Goal: Information Seeking & Learning: Learn about a topic

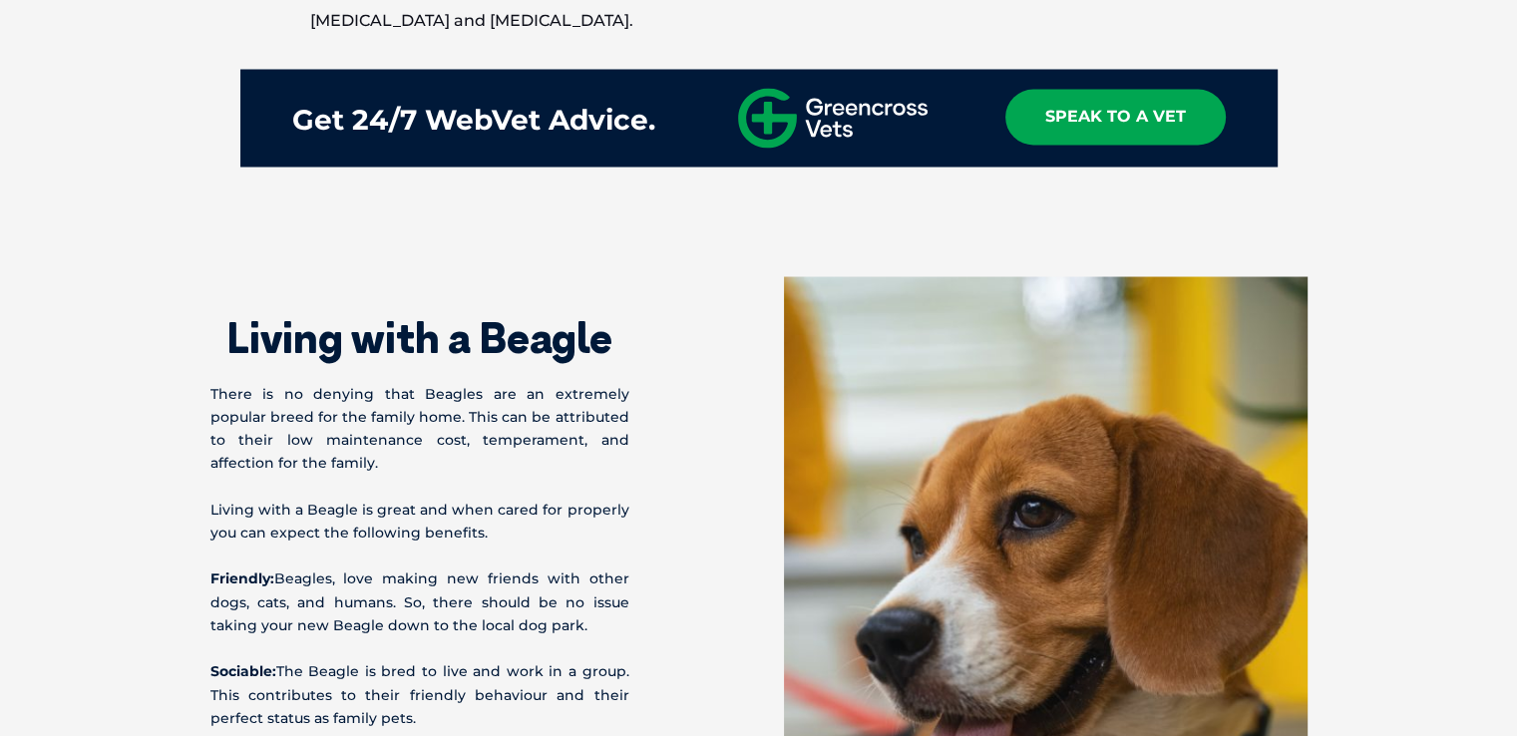
scroll to position [3790, 0]
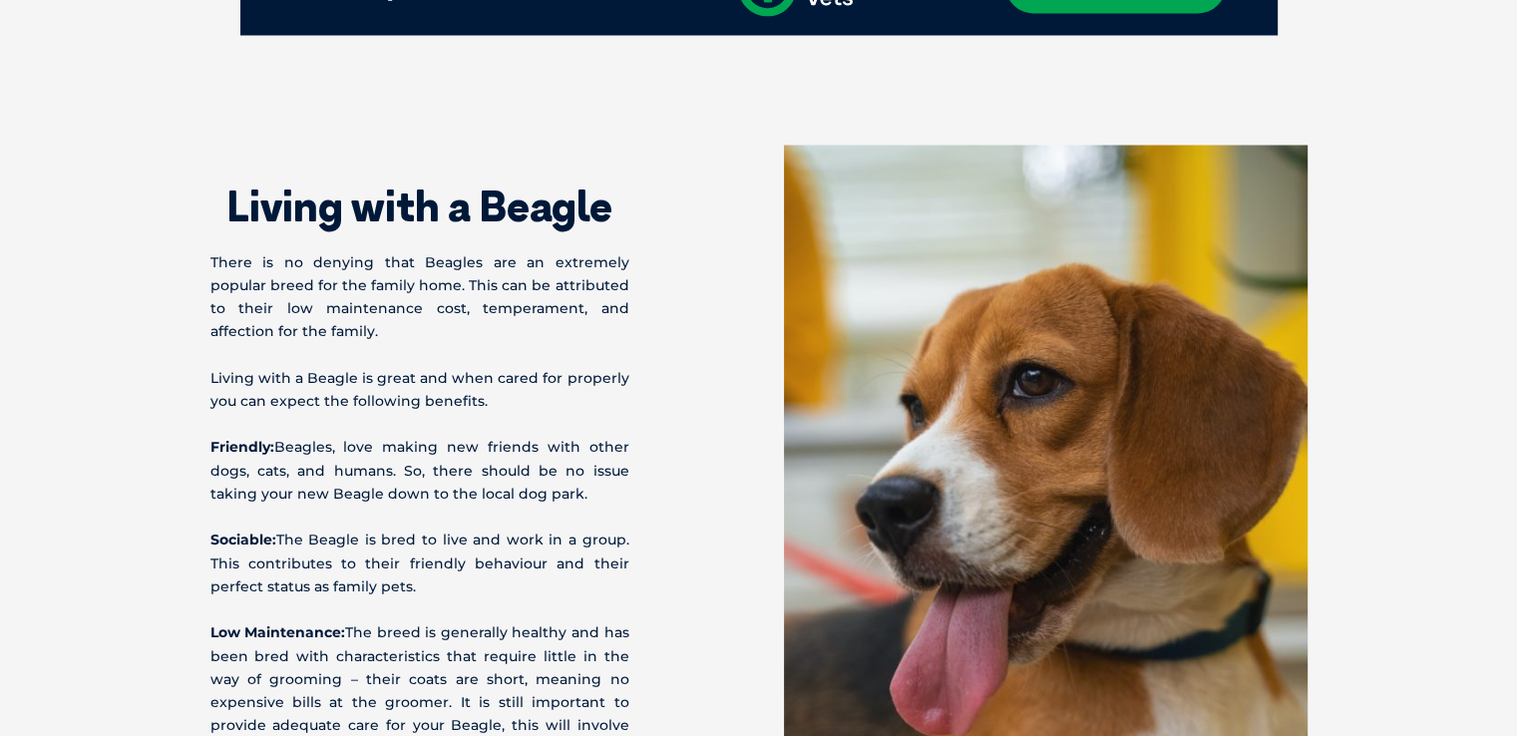
drag, startPoint x: 200, startPoint y: 252, endPoint x: 581, endPoint y: 504, distance: 456.4
click at [581, 504] on div "Living with a Beagle There is no denying that Beagles are an extremely popular …" at bounding box center [758, 610] width 1137 height 931
copy div "There is no denying that Beagles are an extremely popular breed for the family …"
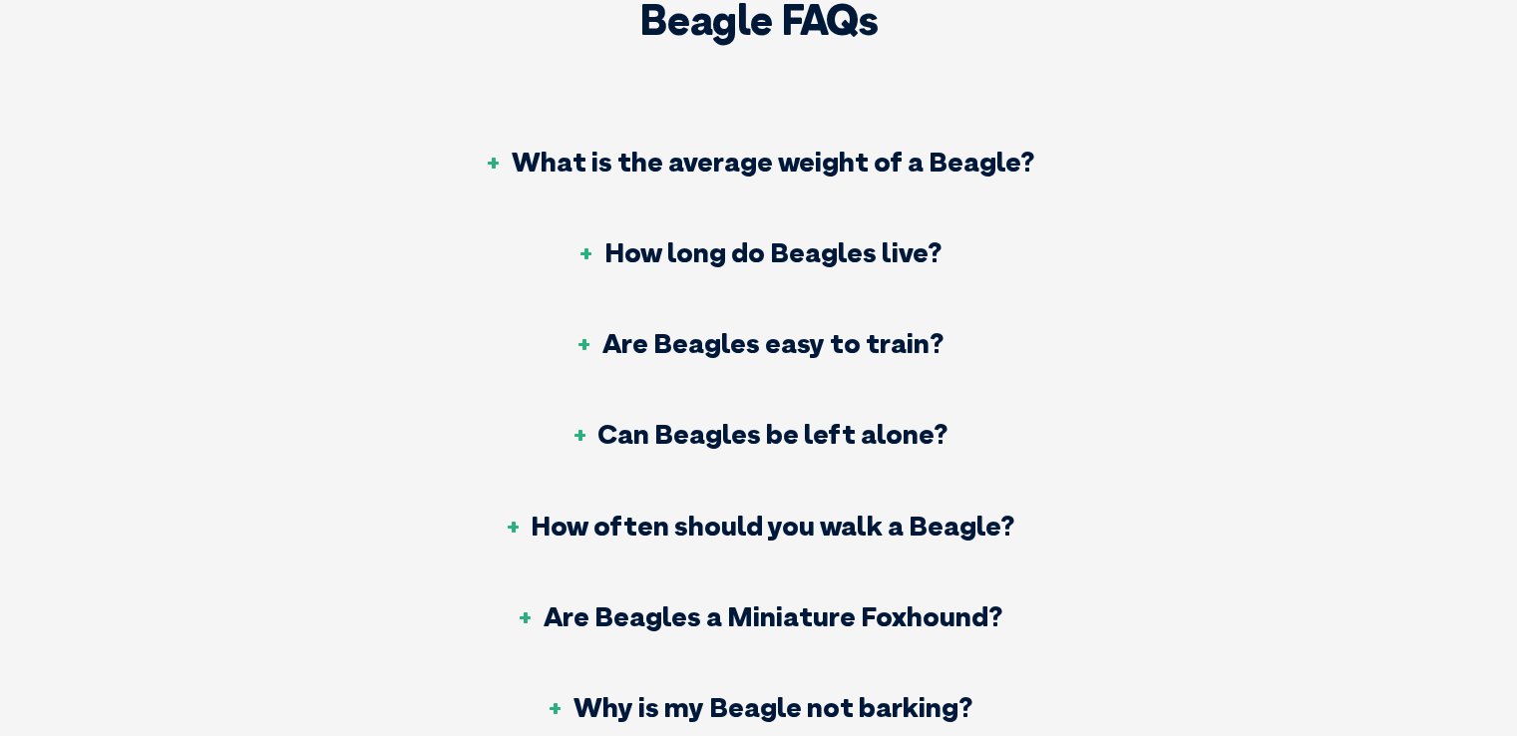
scroll to position [6483, 0]
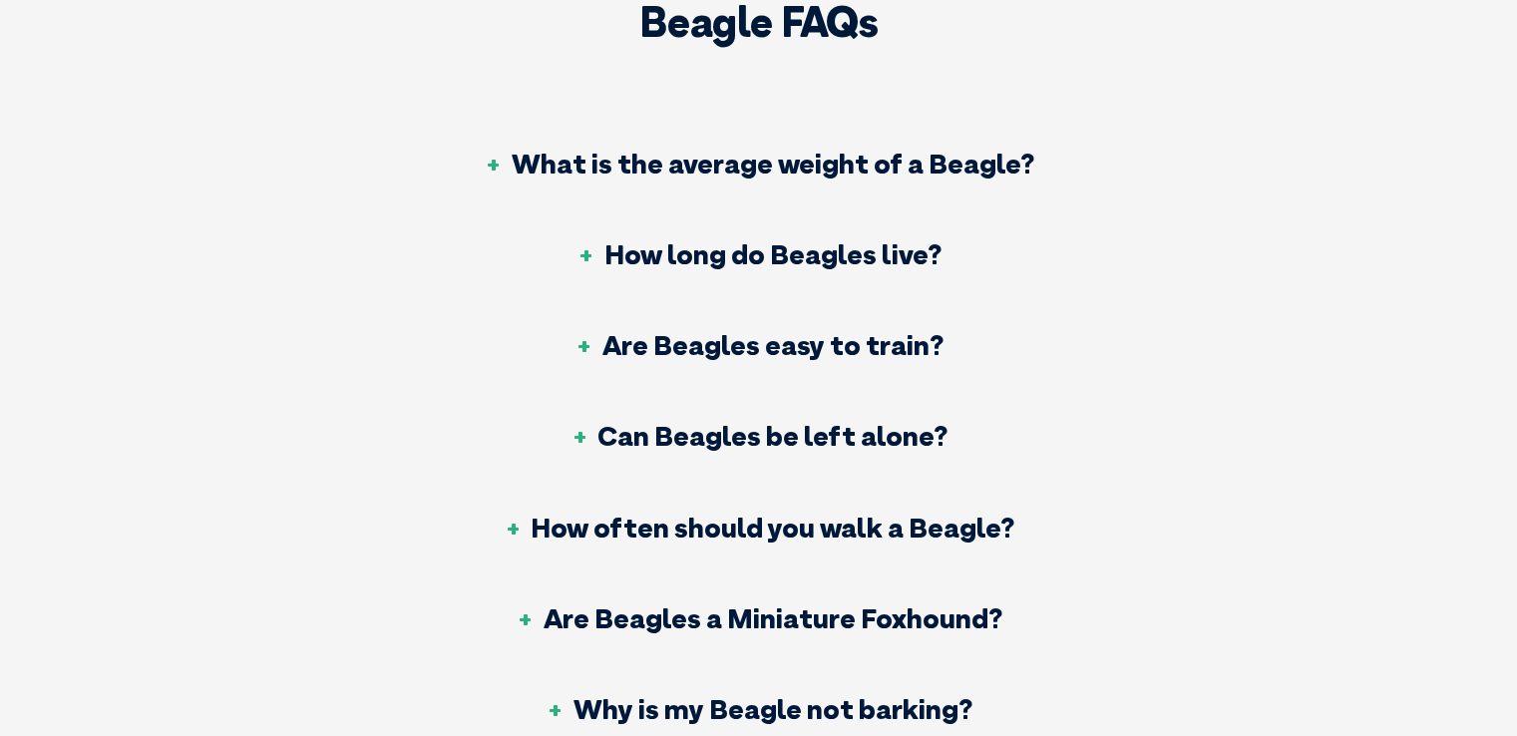
click at [786, 520] on h3 "How often should you walk a Beagle?" at bounding box center [759, 528] width 512 height 28
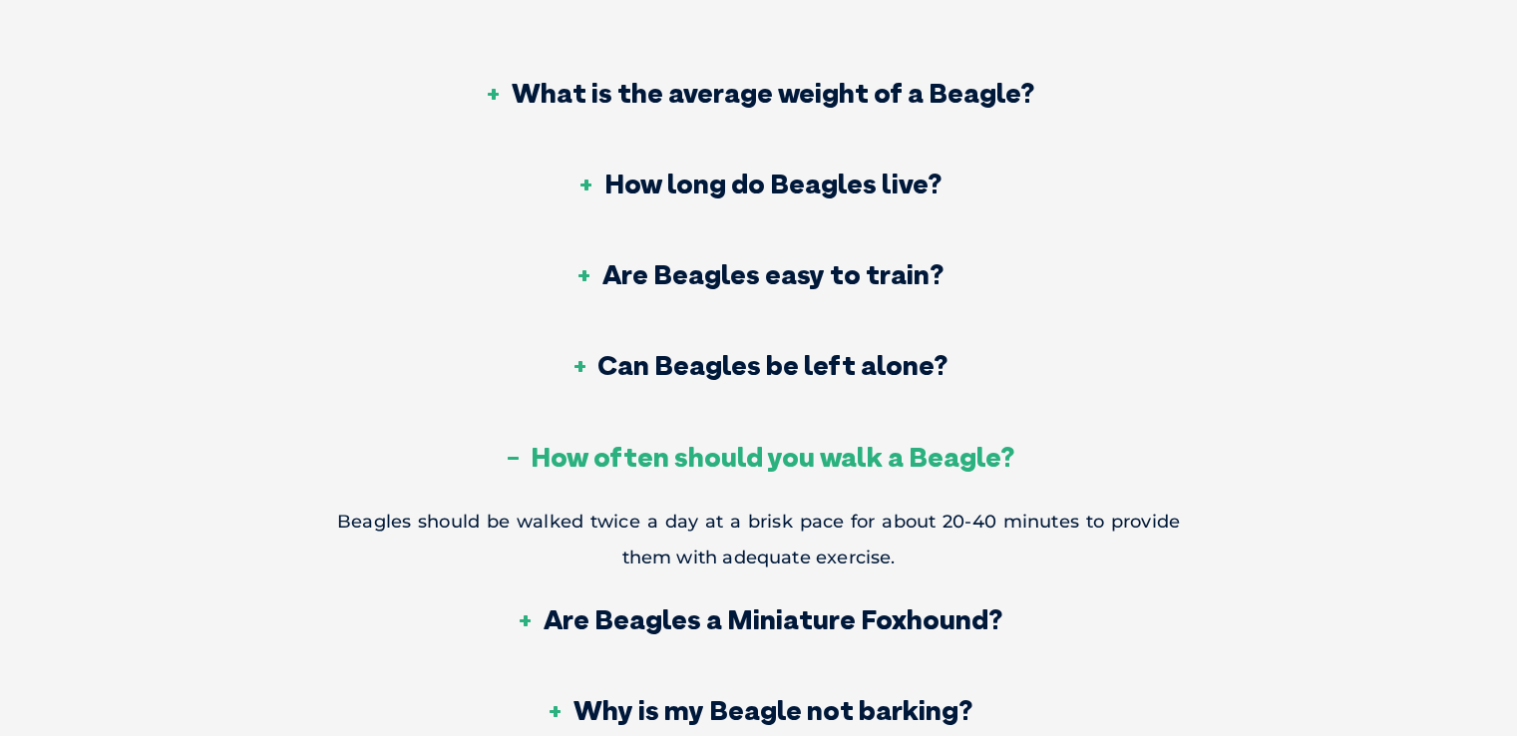
scroll to position [6583, 0]
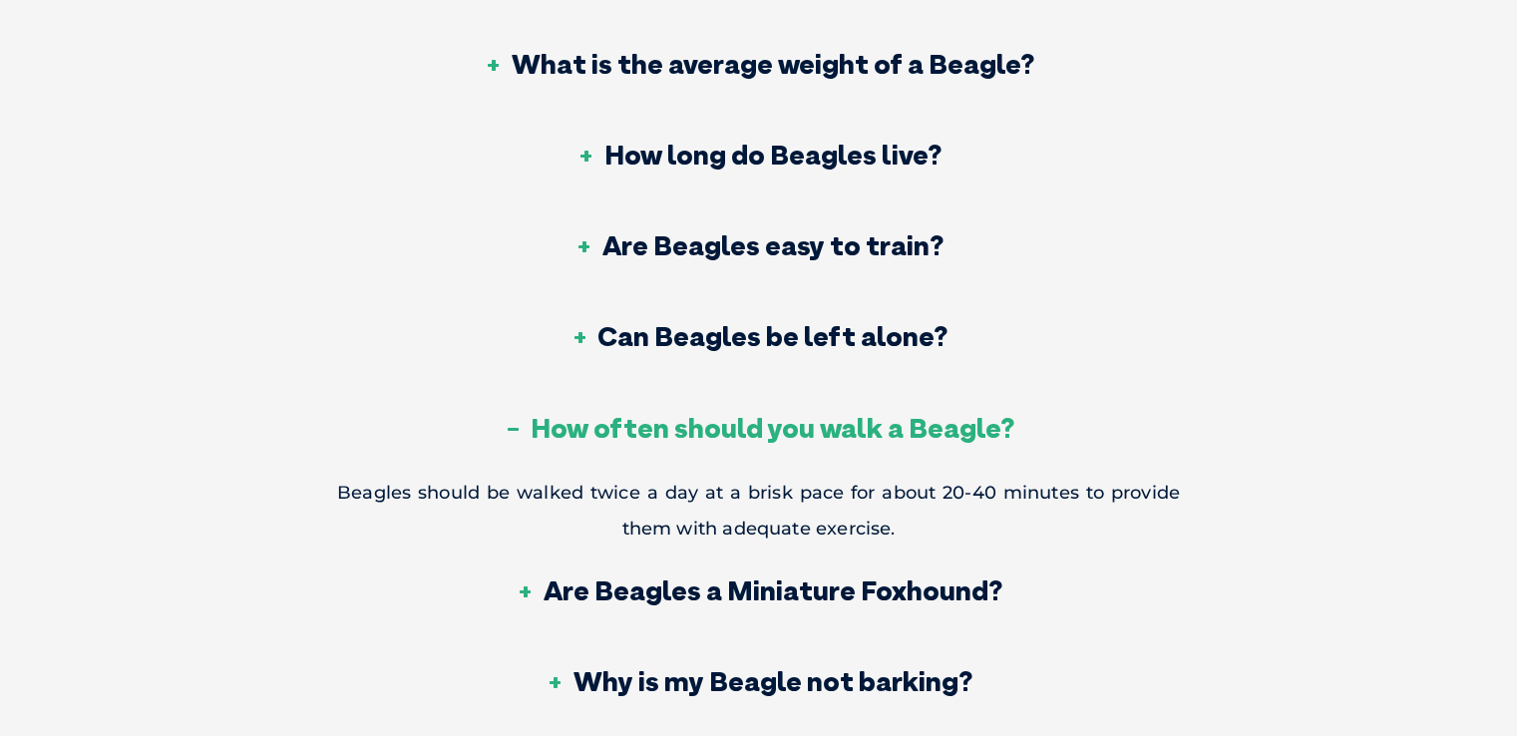
click at [786, 593] on h3 "Are Beagles a Miniature Foxhound?" at bounding box center [759, 590] width 487 height 28
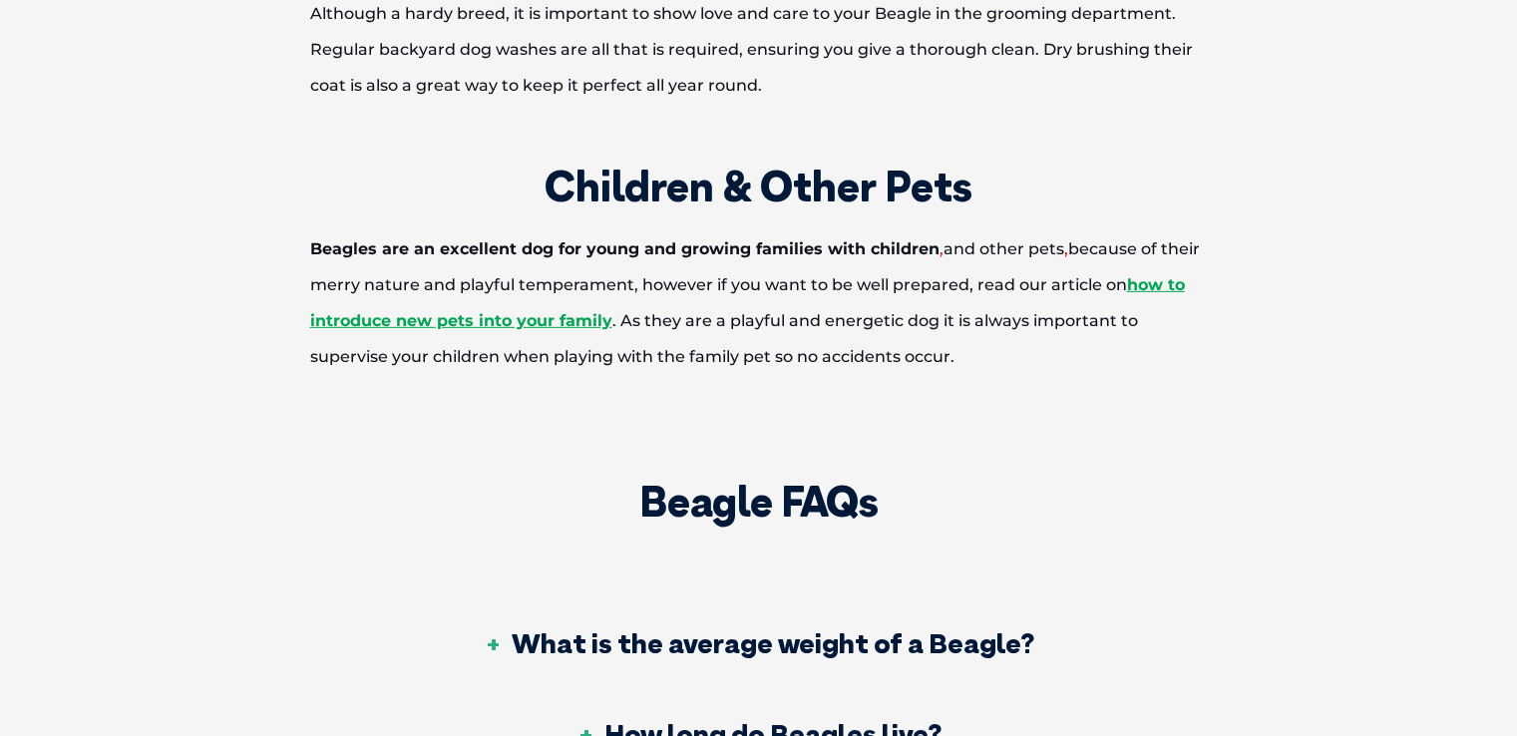
scroll to position [6184, 0]
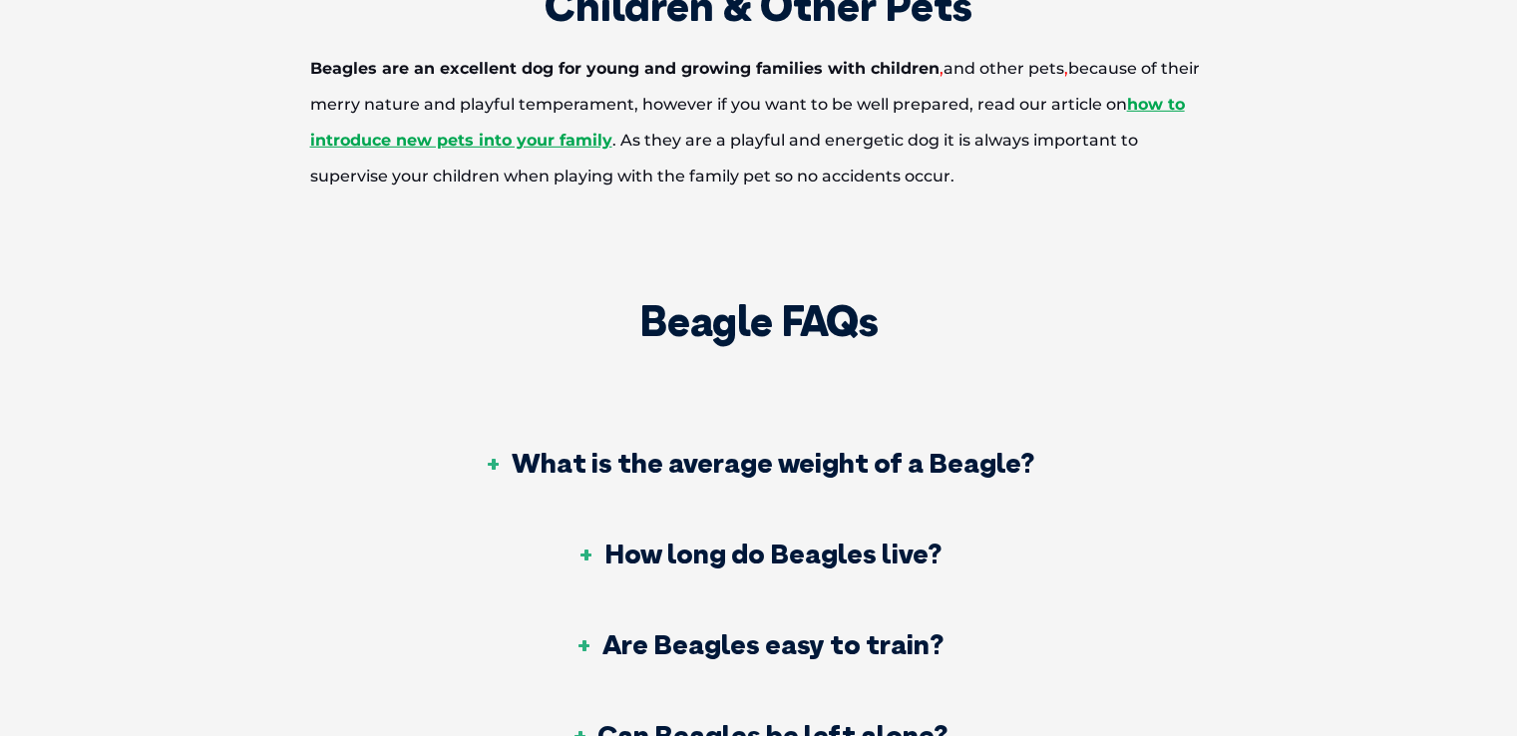
click at [788, 568] on h3 "How long do Beagles live?" at bounding box center [758, 554] width 365 height 28
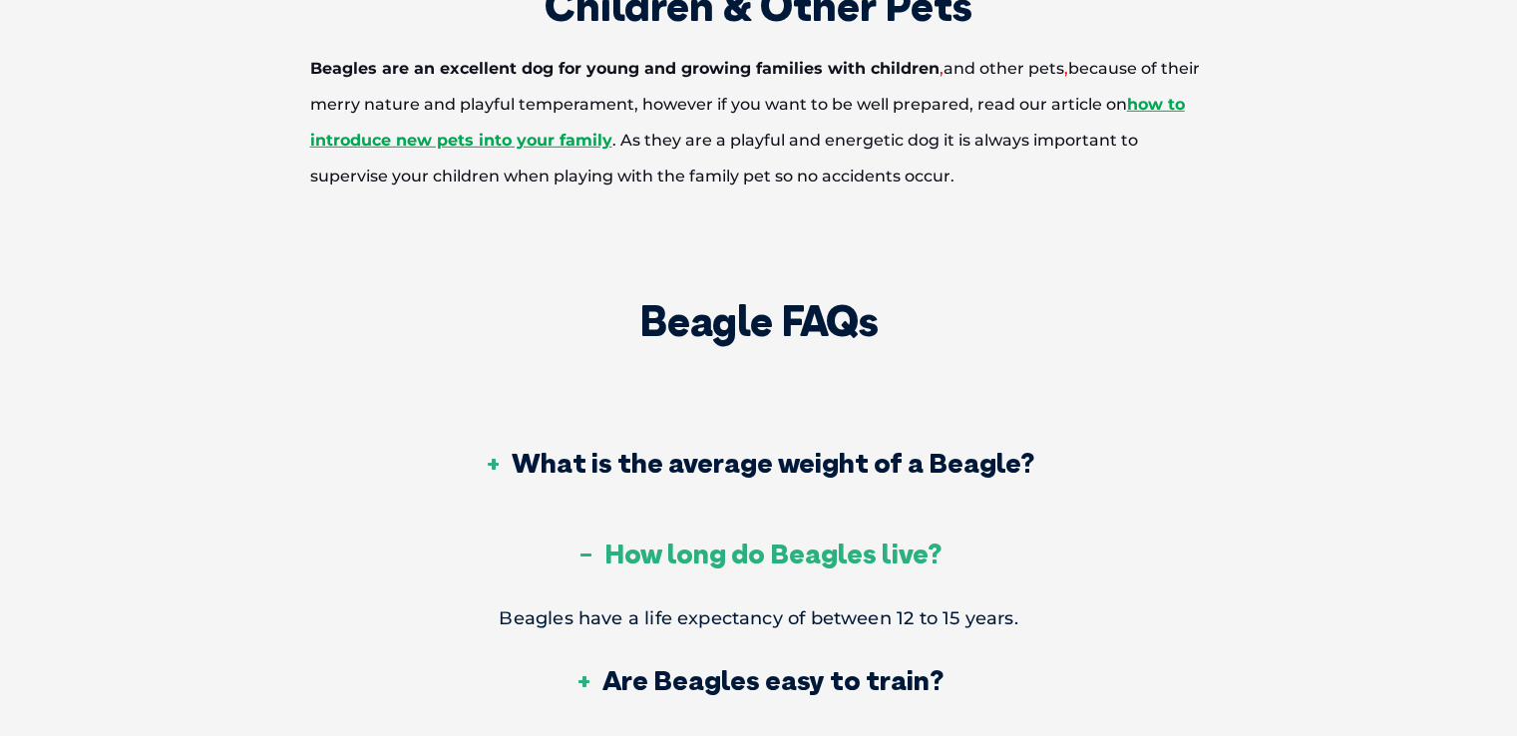
click at [783, 475] on h3 "What is the average weight of a Beagle?" at bounding box center [759, 463] width 551 height 28
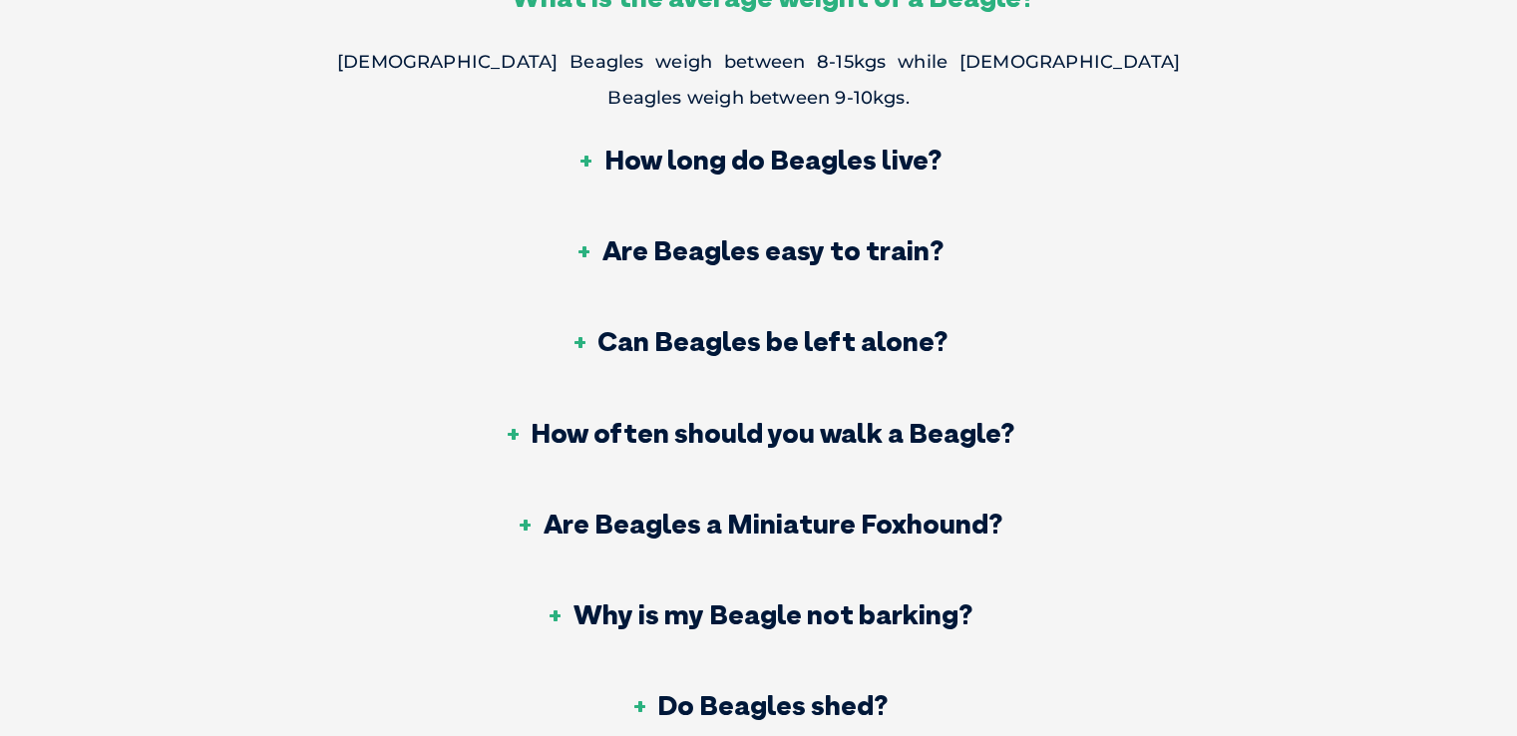
scroll to position [6682, 0]
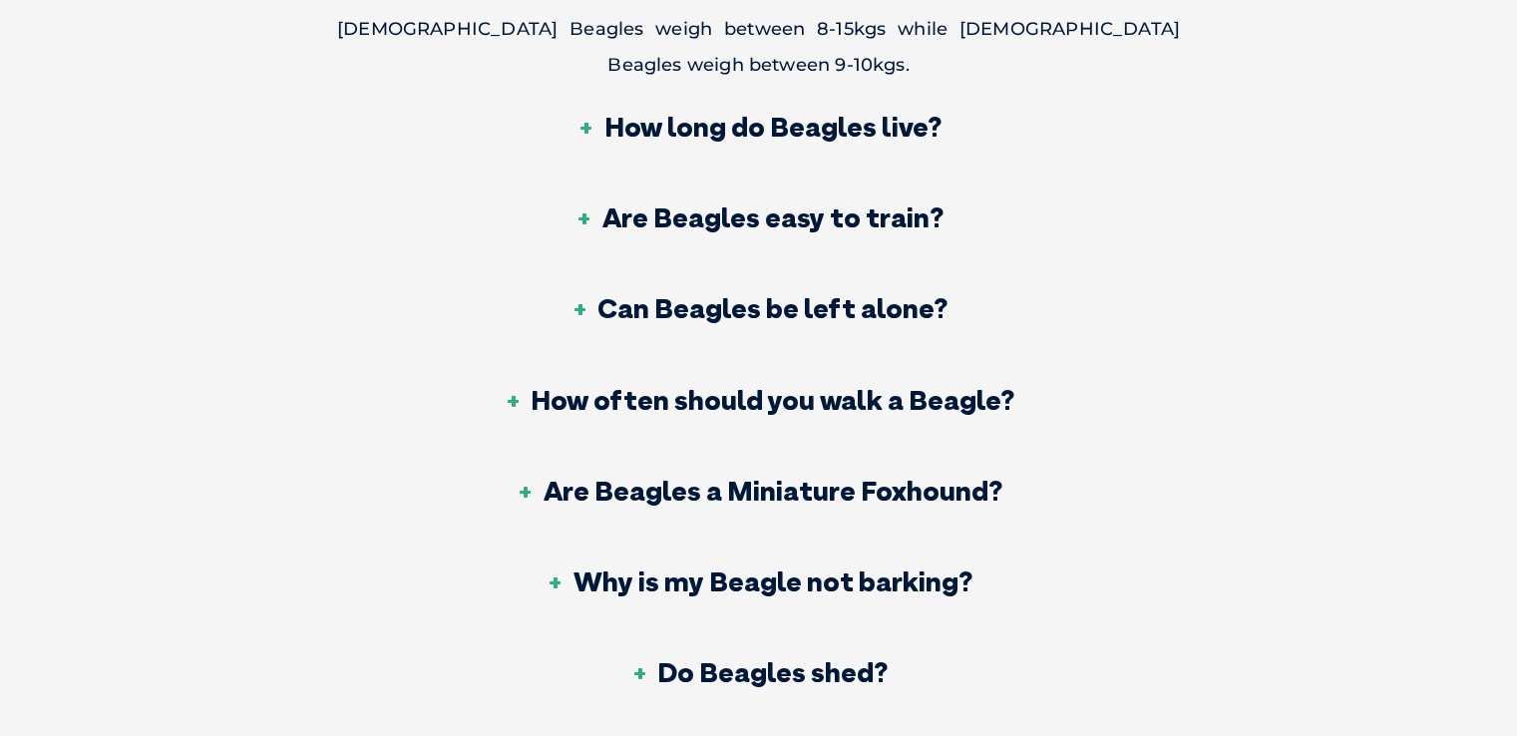
click at [774, 294] on h3 "Can Beagles be left alone?" at bounding box center [758, 308] width 378 height 28
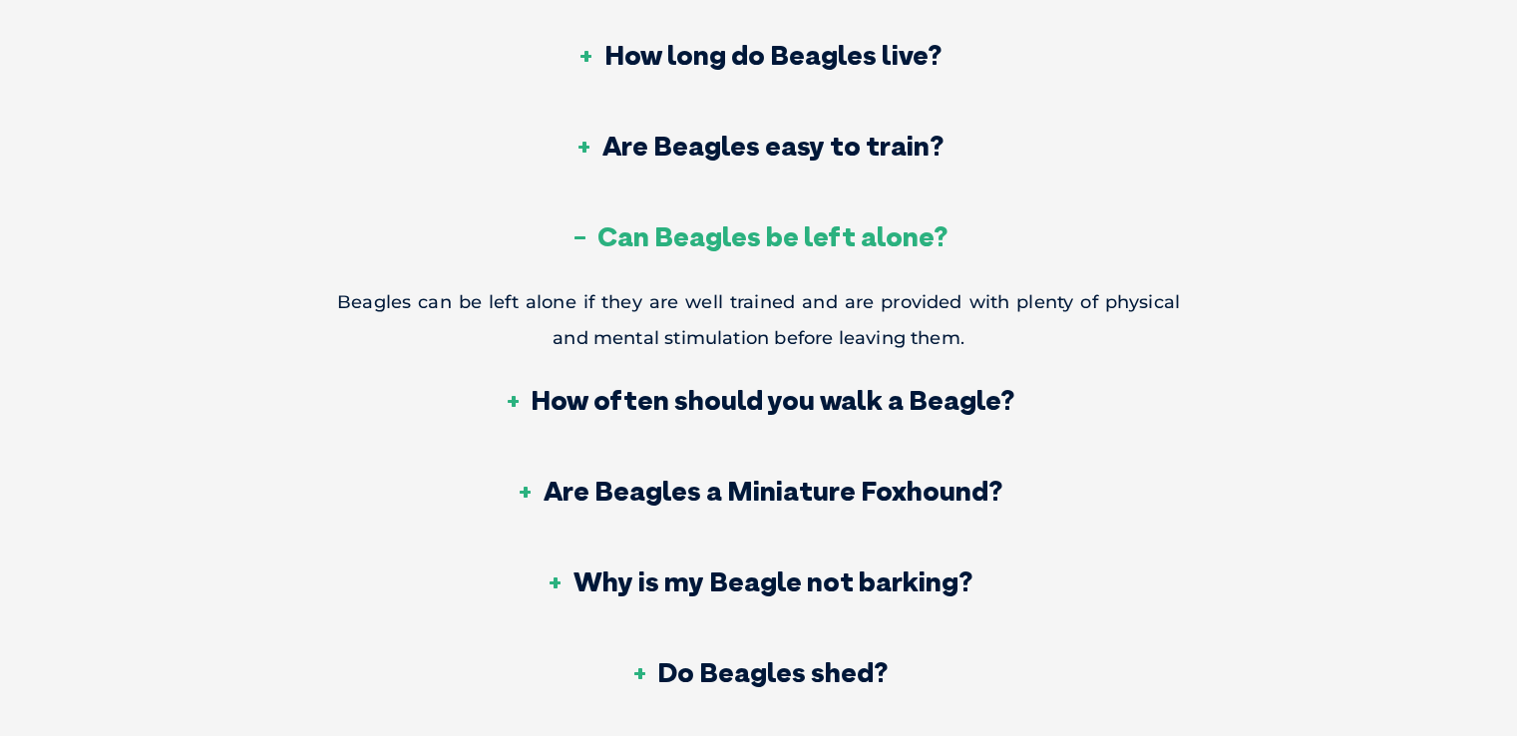
click at [830, 159] on h3 "Are Beagles easy to train?" at bounding box center [758, 146] width 369 height 28
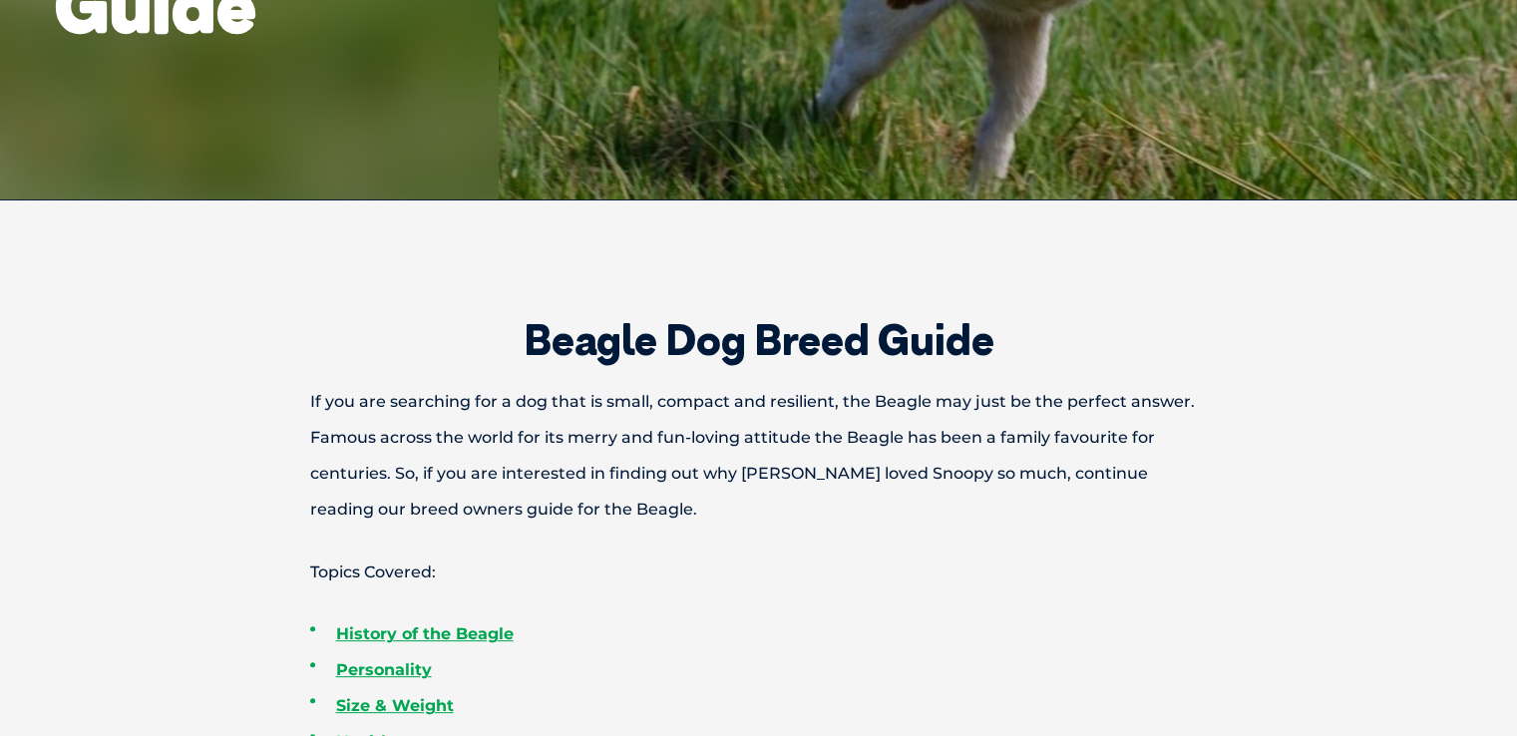
scroll to position [0, 0]
